Goal: Use online tool/utility

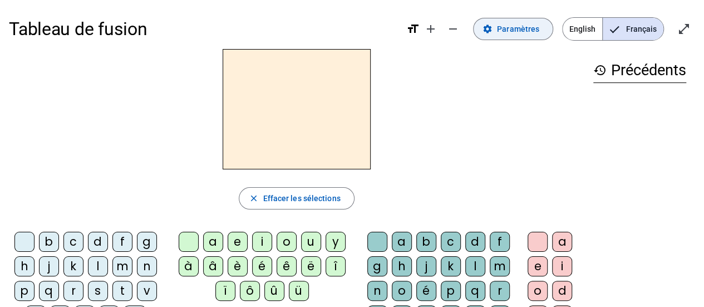
click at [530, 33] on span "Paramètres" at bounding box center [518, 28] width 42 height 13
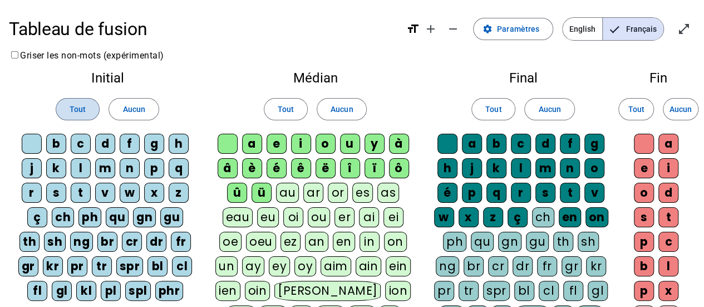
click at [69, 107] on span at bounding box center [77, 109] width 43 height 27
click at [279, 98] on span at bounding box center [285, 109] width 43 height 27
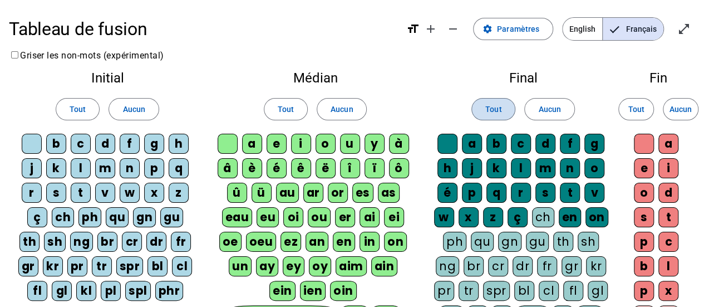
click at [494, 103] on span "Tout" at bounding box center [493, 108] width 16 height 13
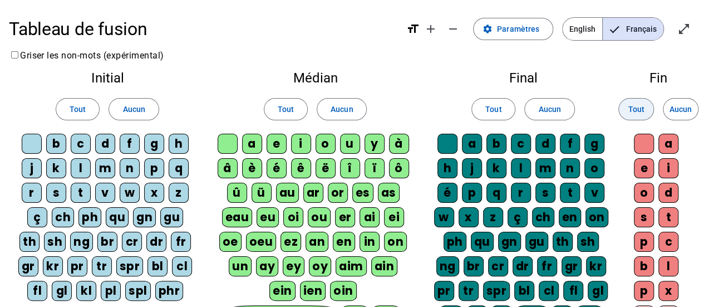
click at [631, 108] on span "Tout" at bounding box center [635, 108] width 16 height 13
click at [502, 26] on span "Paramètres" at bounding box center [518, 28] width 42 height 13
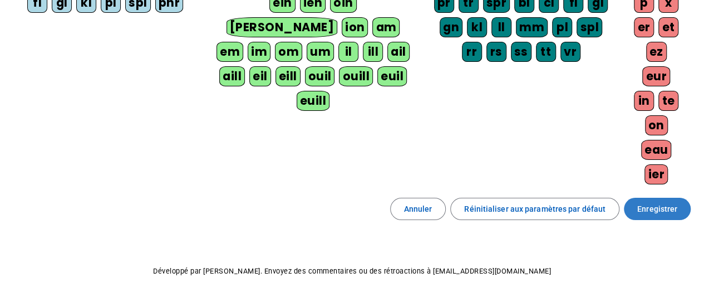
click at [644, 195] on span at bounding box center [657, 208] width 67 height 27
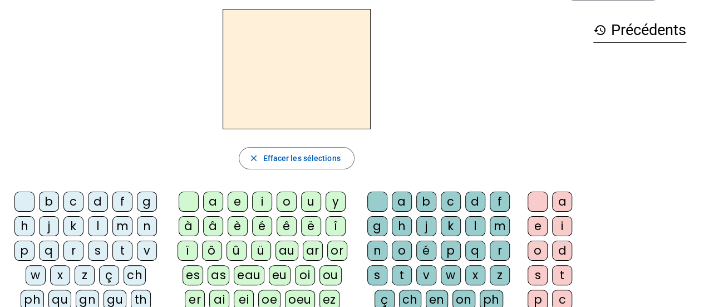
scroll to position [80, 0]
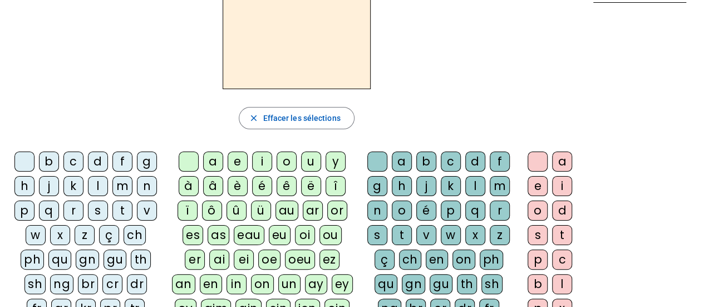
click at [26, 207] on div "p" at bounding box center [24, 210] width 20 height 20
click at [237, 231] on div "eau" at bounding box center [249, 235] width 31 height 20
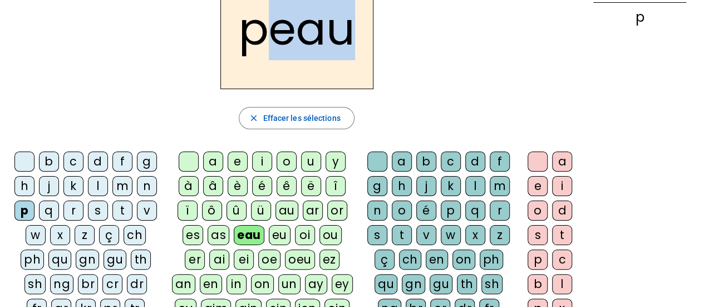
drag, startPoint x: 277, startPoint y: 32, endPoint x: 347, endPoint y: 33, distance: 70.1
click at [347, 33] on h2 "peau" at bounding box center [296, 29] width 153 height 120
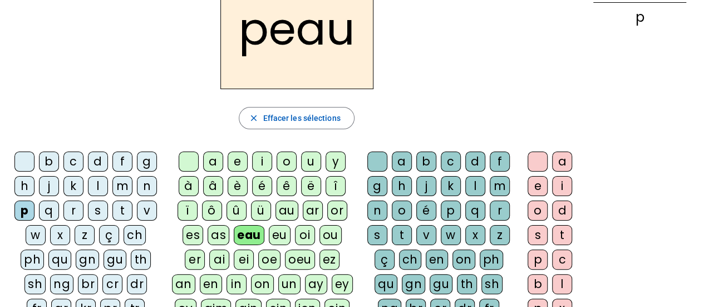
click at [123, 81] on div "peau" at bounding box center [296, 29] width 575 height 120
click at [56, 164] on div "b" at bounding box center [49, 161] width 20 height 20
click at [95, 205] on div "s" at bounding box center [98, 210] width 20 height 20
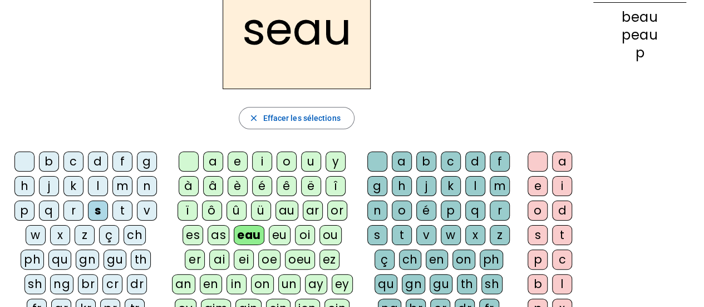
click at [149, 205] on div "v" at bounding box center [147, 210] width 20 height 20
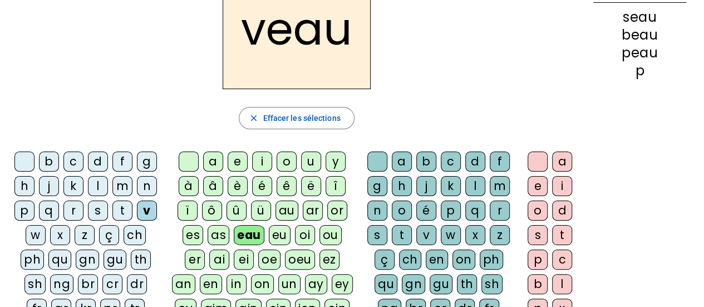
click at [31, 151] on div at bounding box center [24, 161] width 20 height 20
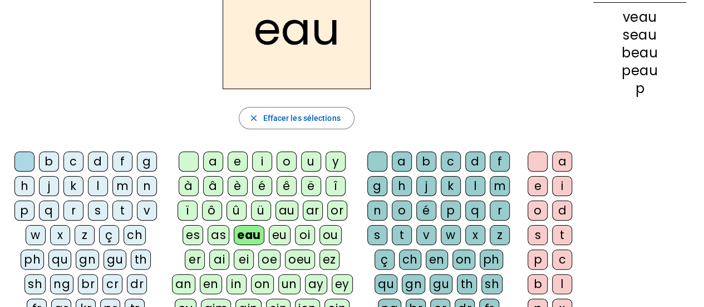
click at [288, 206] on div "au" at bounding box center [286, 210] width 23 height 20
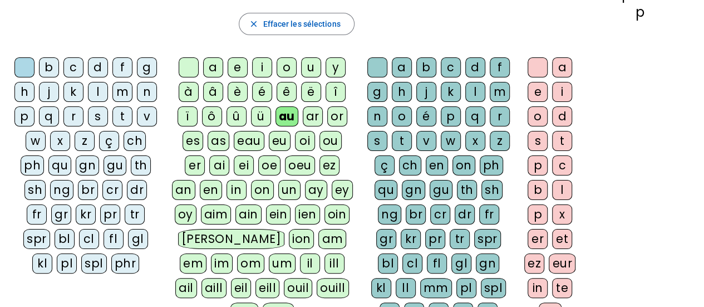
scroll to position [191, 0]
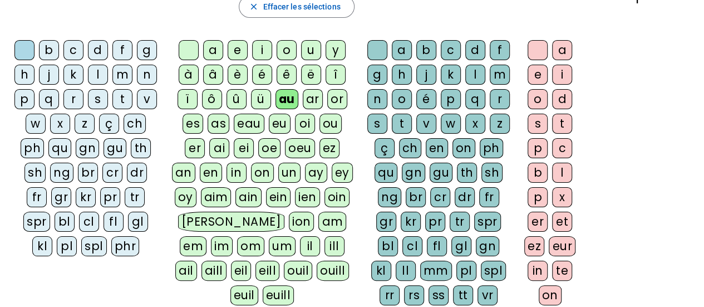
click at [476, 123] on div "x" at bounding box center [475, 123] width 20 height 20
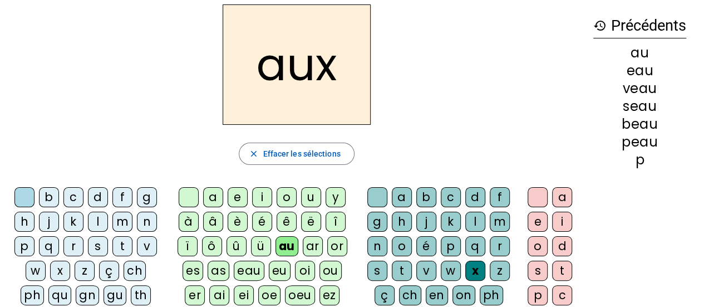
scroll to position [24, 0]
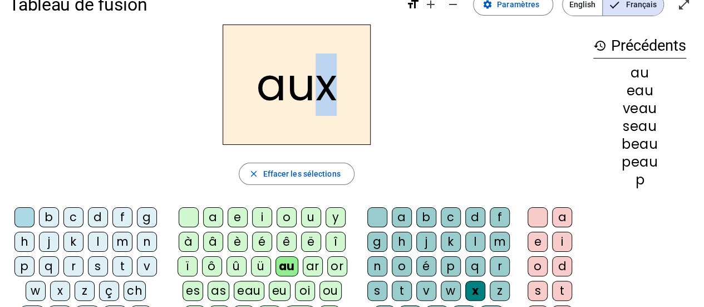
drag, startPoint x: 321, startPoint y: 86, endPoint x: 329, endPoint y: 87, distance: 8.4
click at [329, 87] on h2 "aux" at bounding box center [297, 84] width 148 height 120
click at [379, 87] on div "aux" at bounding box center [296, 84] width 575 height 120
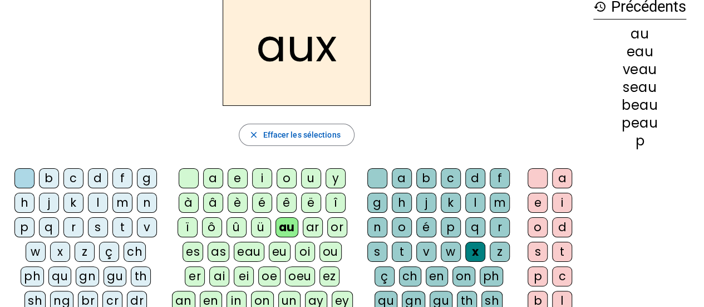
scroll to position [80, 0]
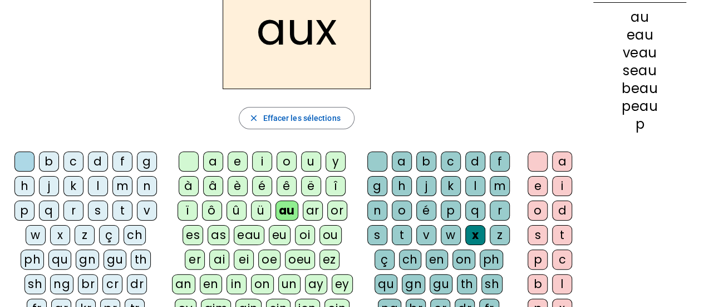
click at [119, 204] on div "t" at bounding box center [122, 210] width 20 height 20
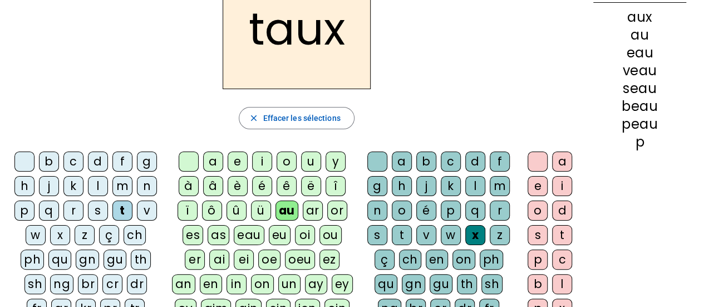
click at [120, 191] on div "m" at bounding box center [122, 186] width 20 height 20
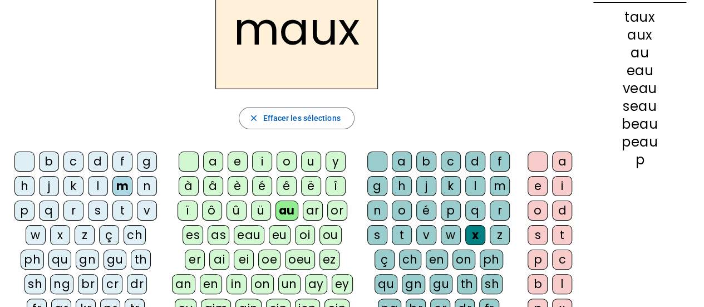
click at [116, 163] on div "f" at bounding box center [122, 161] width 20 height 20
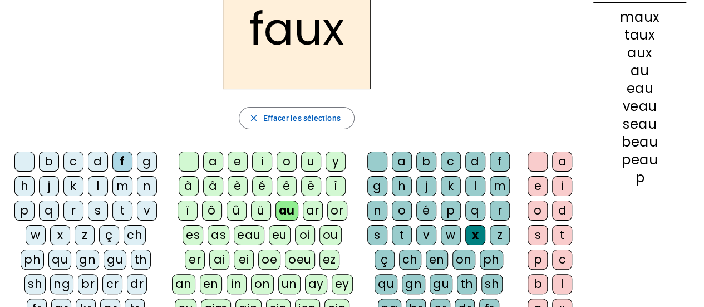
click at [408, 233] on div "t" at bounding box center [402, 235] width 20 height 20
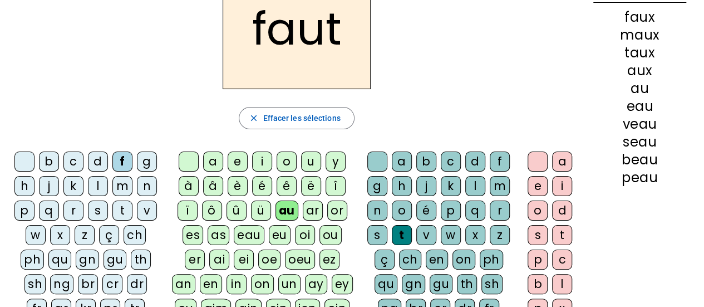
click at [29, 186] on div "h" at bounding box center [24, 186] width 20 height 20
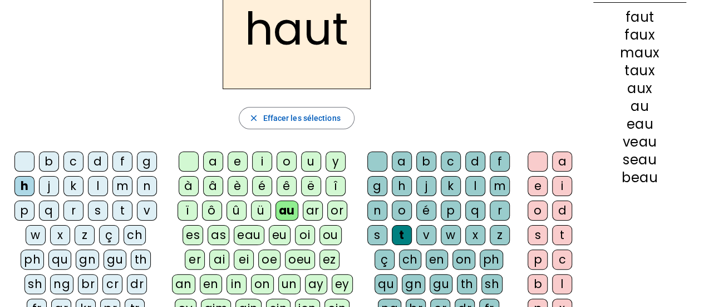
click at [144, 206] on div "v" at bounding box center [147, 210] width 20 height 20
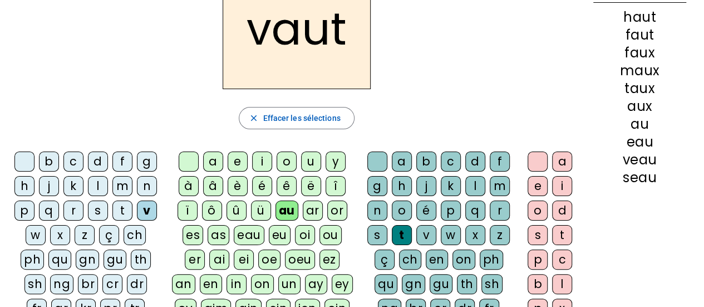
click at [32, 186] on div "h" at bounding box center [24, 186] width 20 height 20
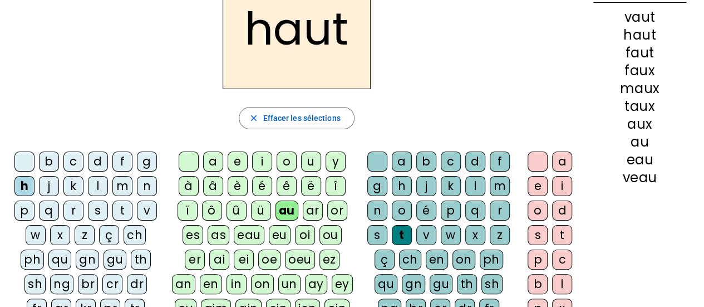
click at [144, 205] on div "v" at bounding box center [147, 210] width 20 height 20
